Goal: Task Accomplishment & Management: Use online tool/utility

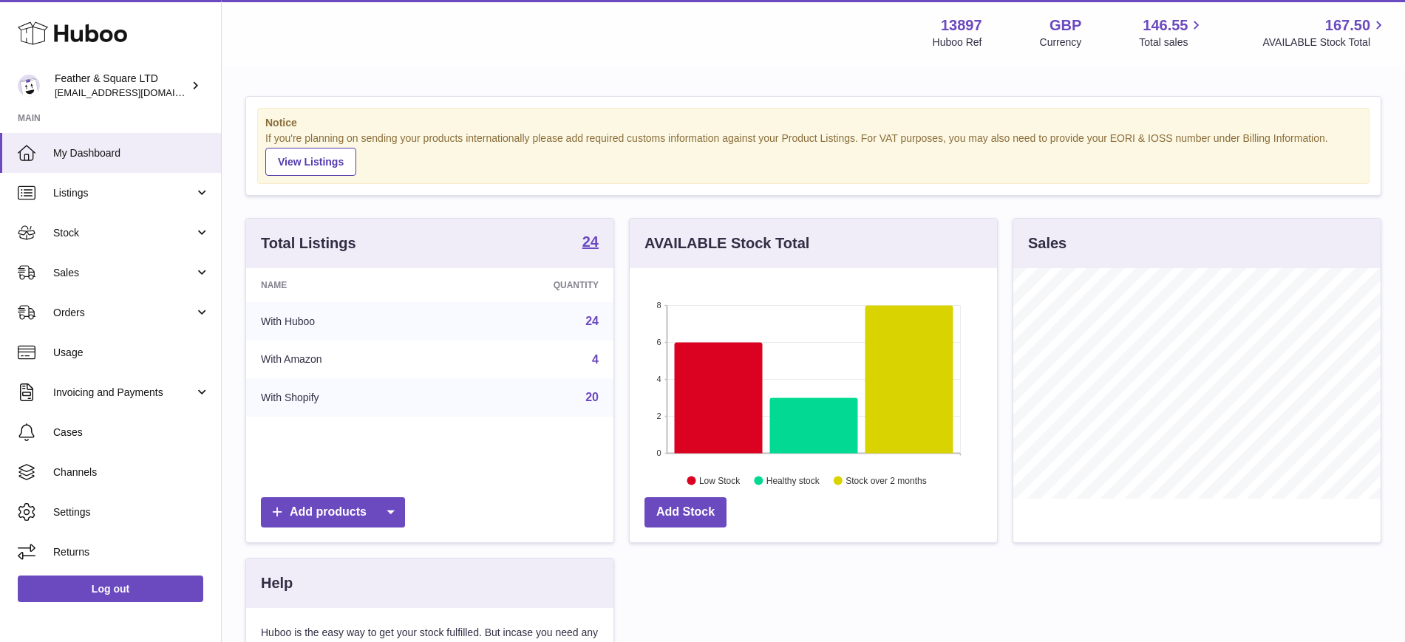
scroll to position [231, 367]
click at [96, 276] on span "Sales" at bounding box center [123, 273] width 141 height 14
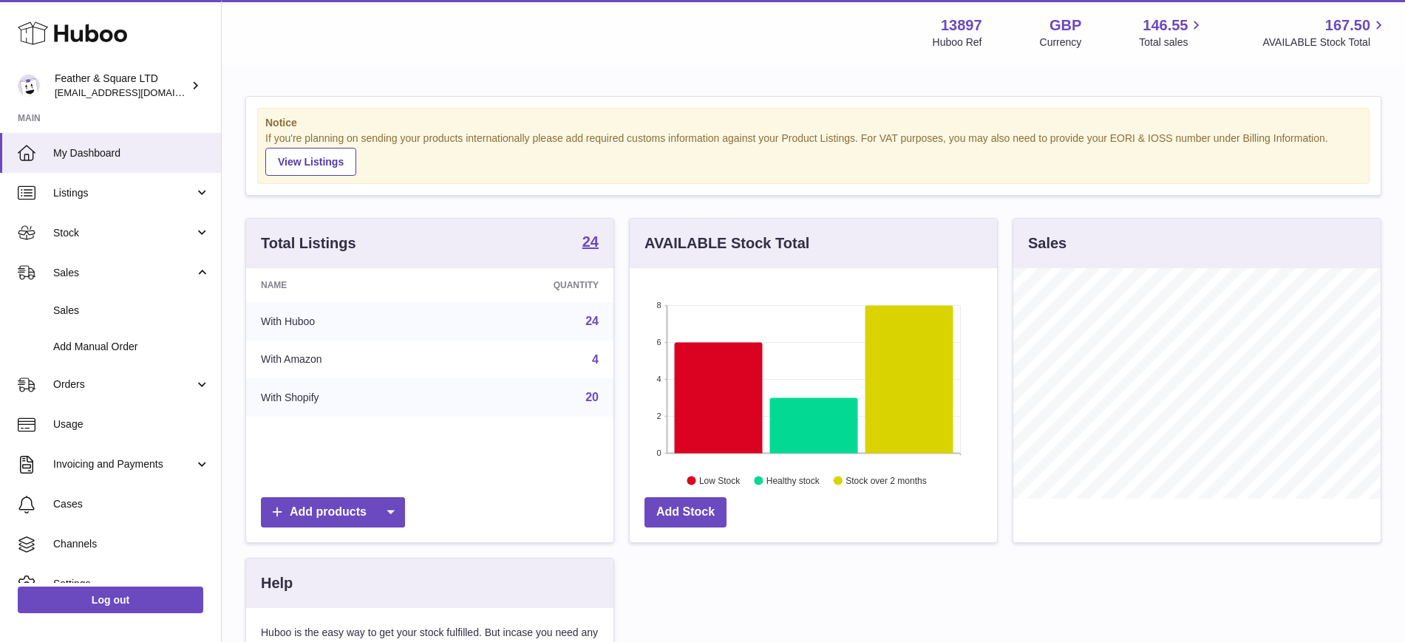
click at [100, 310] on span "Sales" at bounding box center [131, 311] width 157 height 14
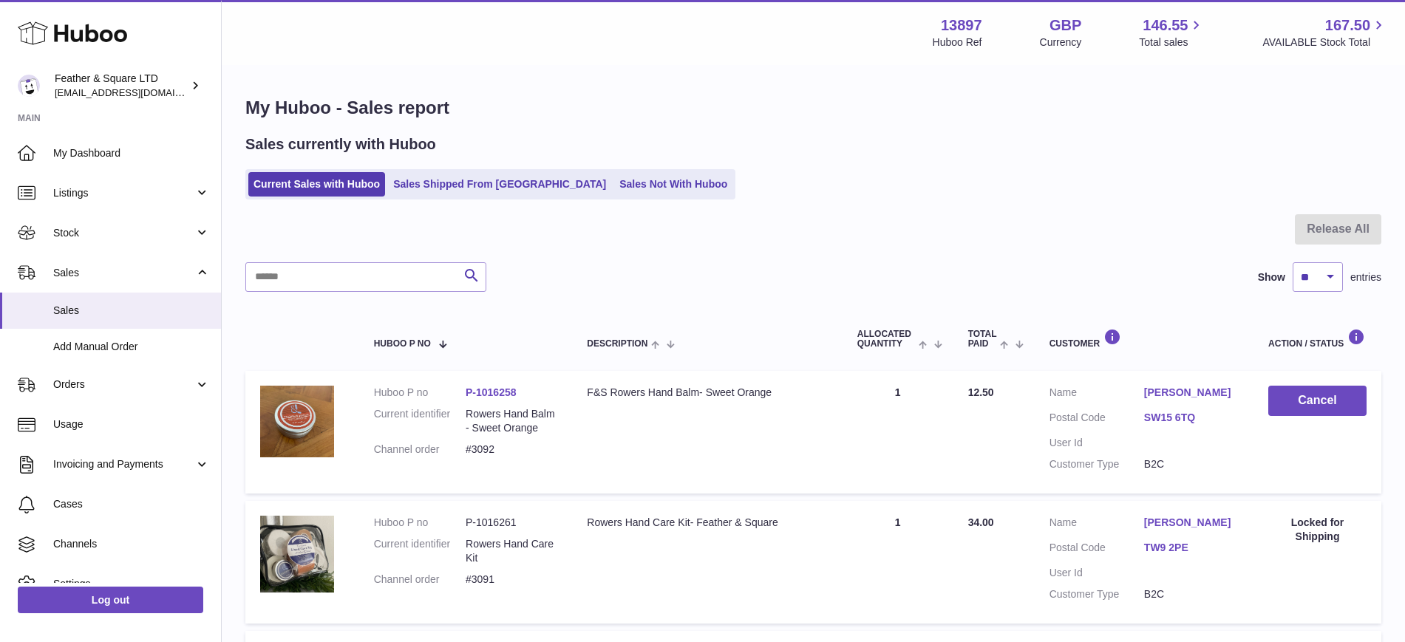
click at [614, 190] on link "Sales Not With Huboo" at bounding box center [673, 184] width 118 height 24
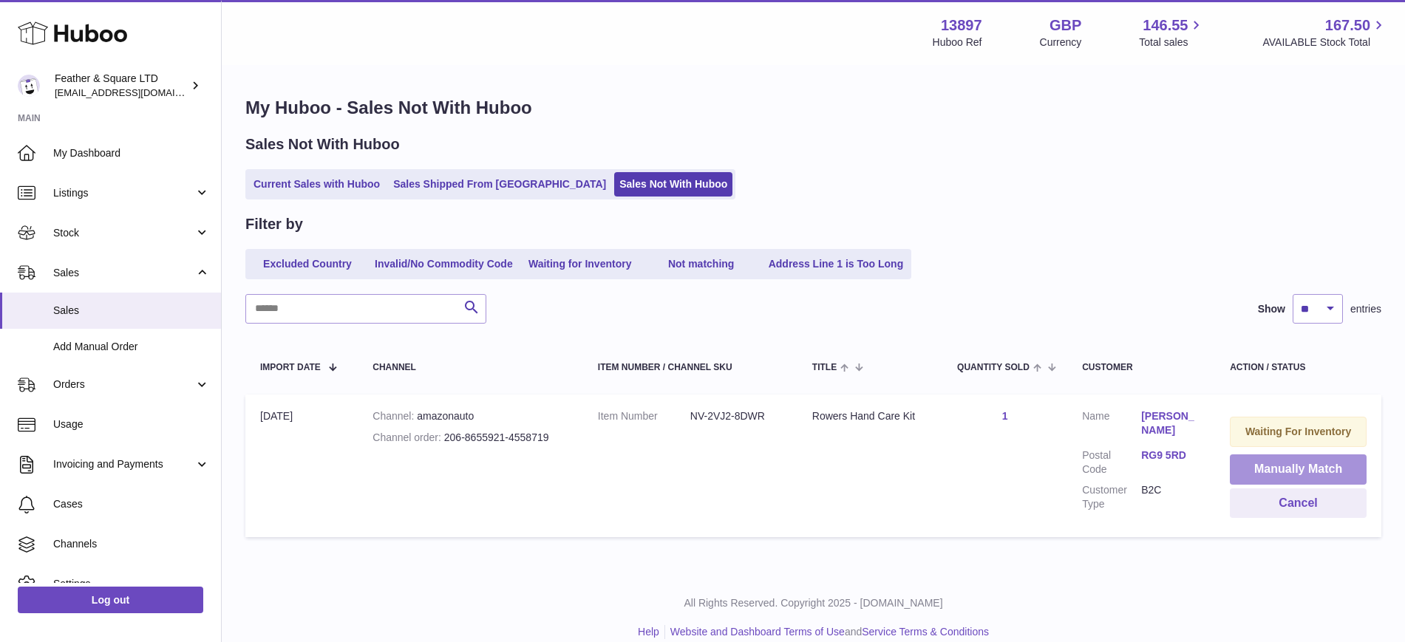
click at [1277, 466] on button "Manually Match" at bounding box center [1298, 469] width 137 height 30
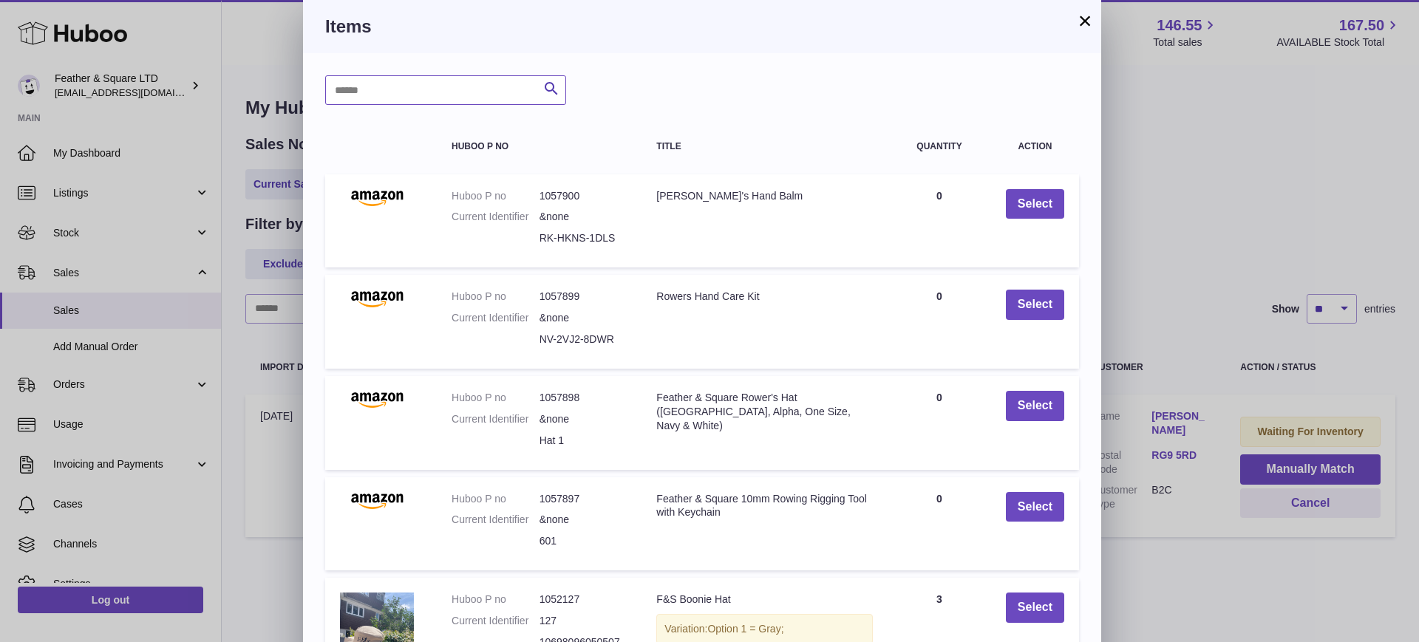
click at [386, 83] on input "text" at bounding box center [445, 90] width 241 height 30
type input "**********"
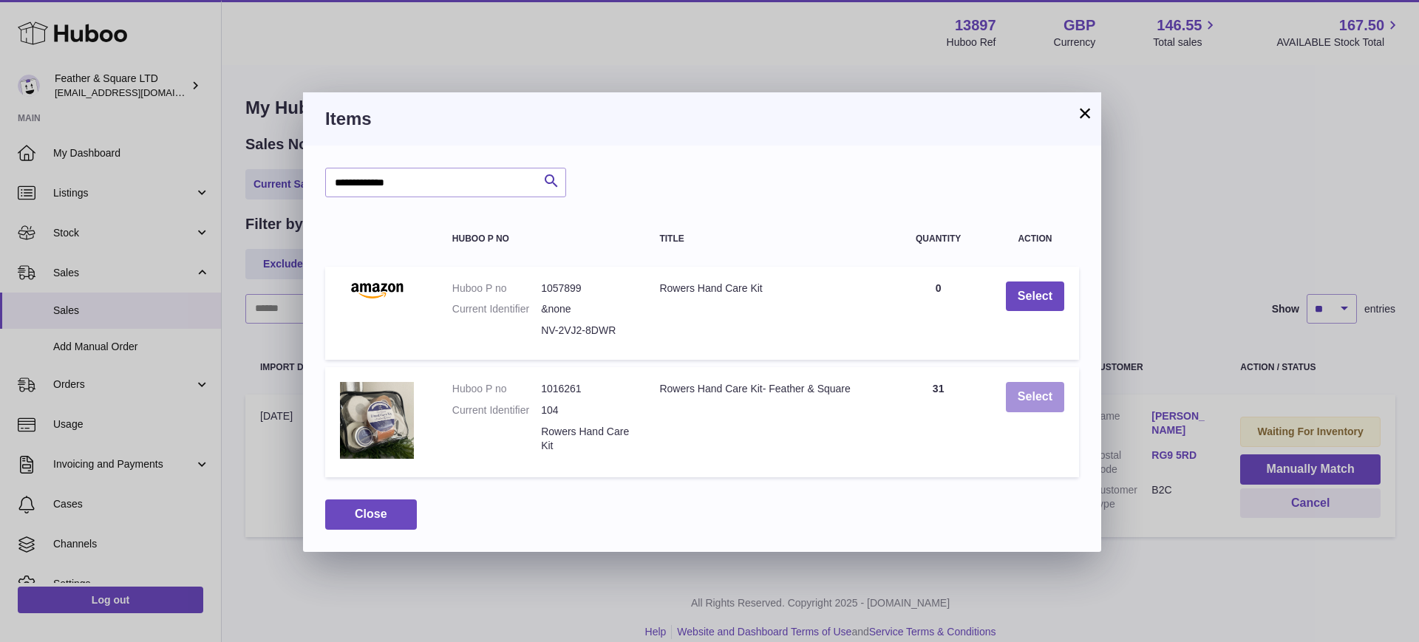
click at [1032, 395] on button "Select" at bounding box center [1035, 397] width 58 height 30
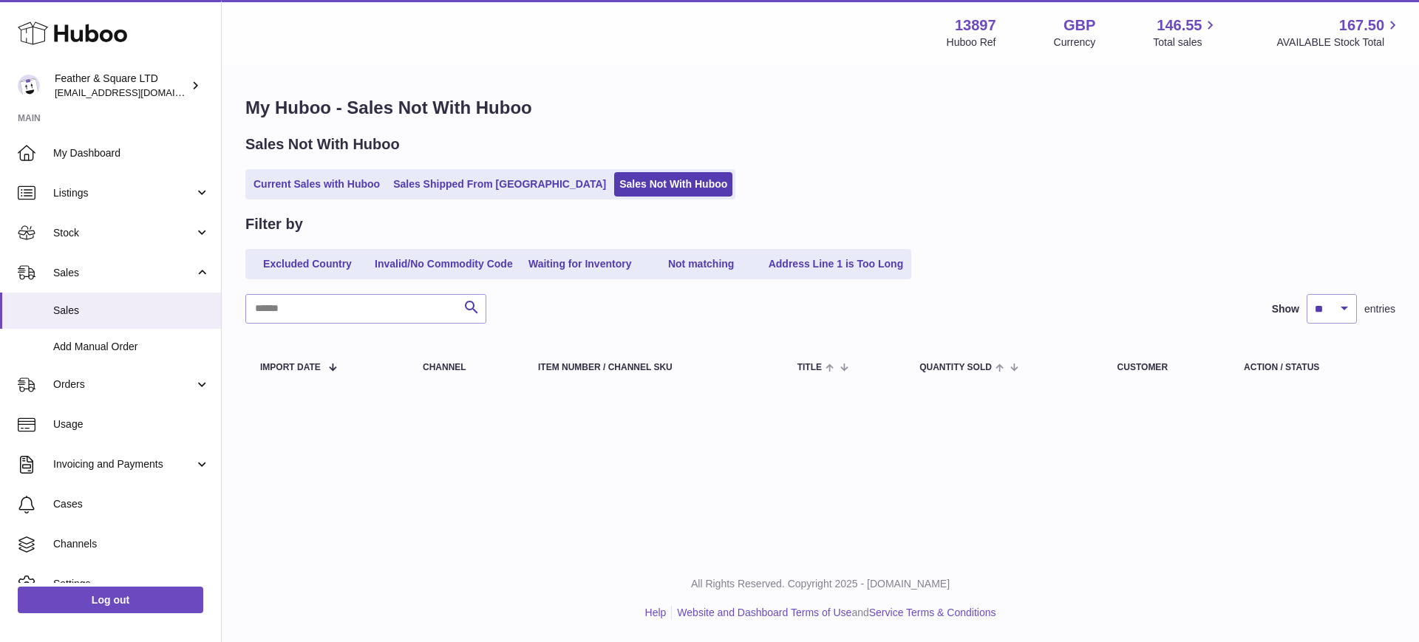
click at [300, 184] on link "Current Sales with Huboo" at bounding box center [316, 184] width 137 height 24
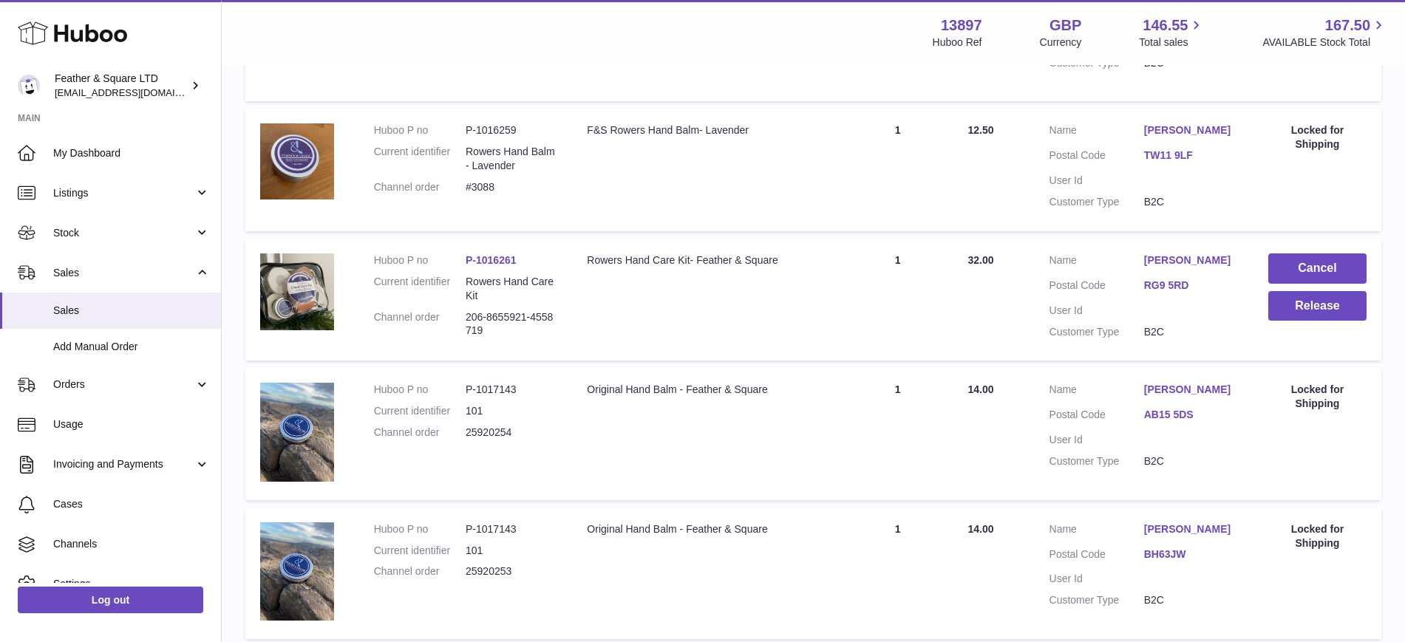
scroll to position [795, 0]
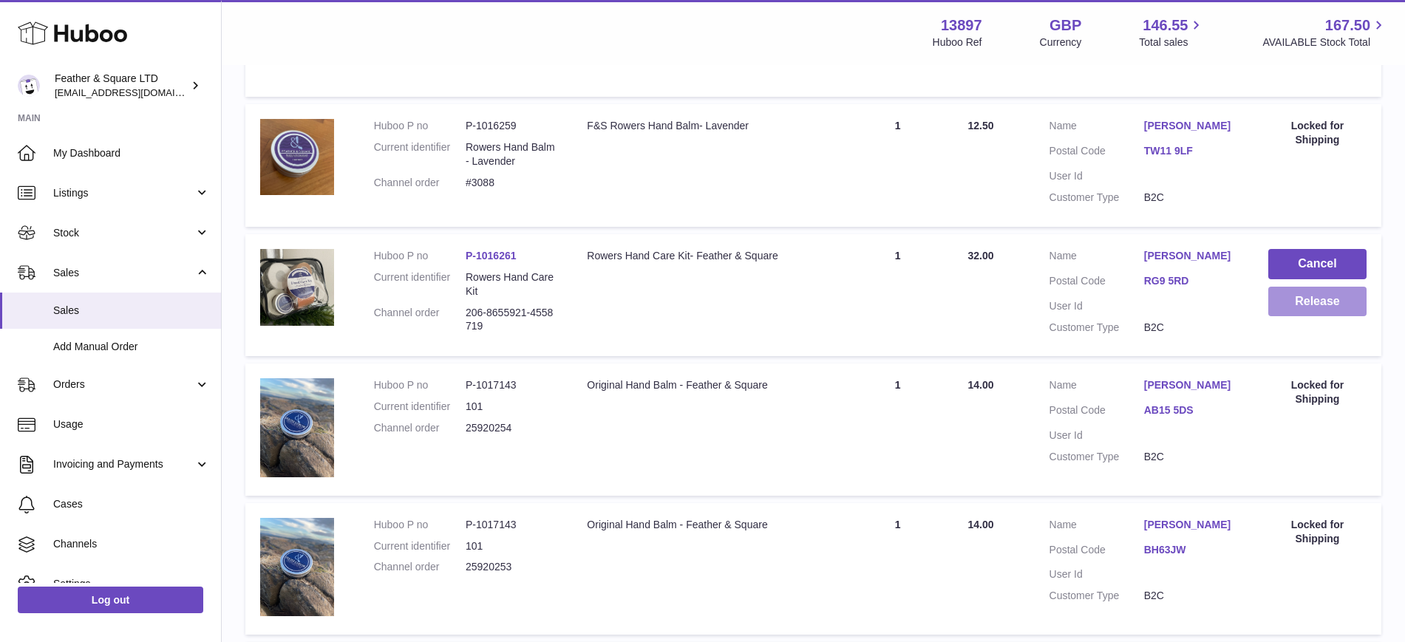
click at [1301, 299] on button "Release" at bounding box center [1317, 302] width 98 height 30
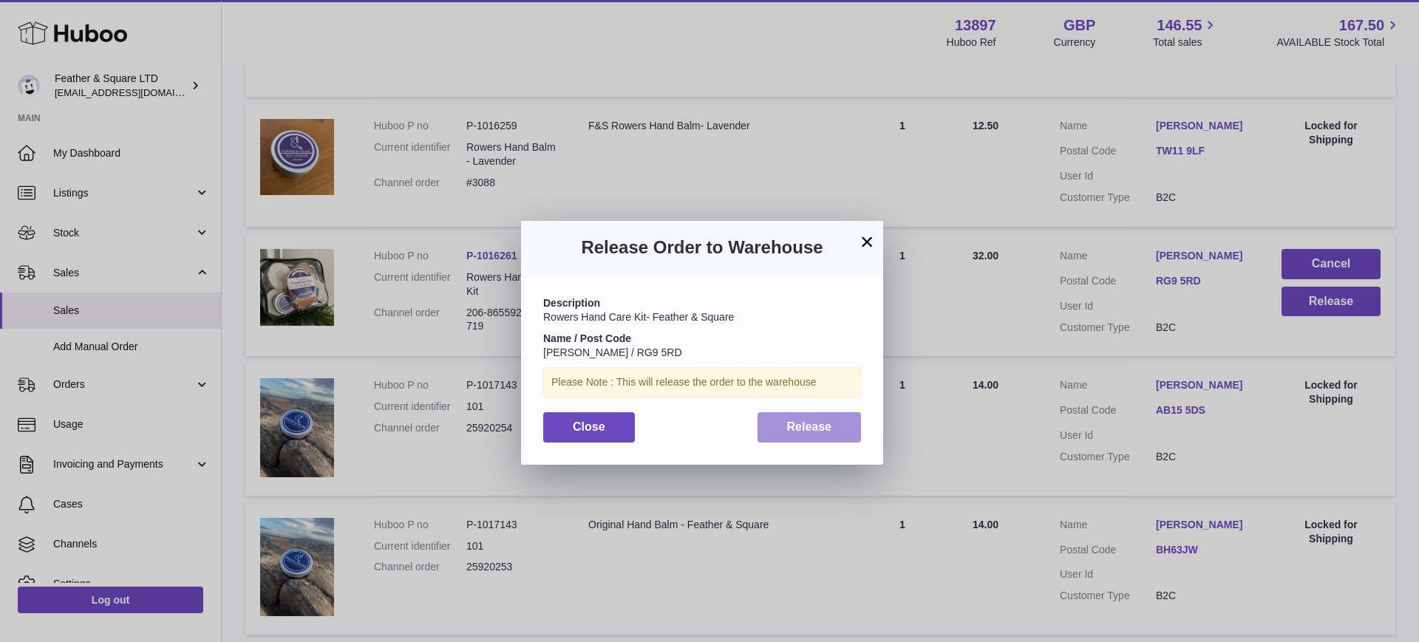
click at [800, 429] on span "Release" at bounding box center [809, 426] width 45 height 13
